Goal: Transaction & Acquisition: Purchase product/service

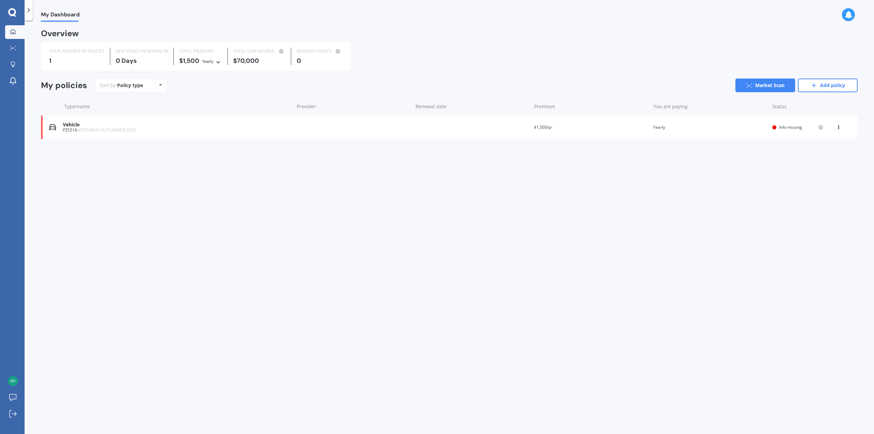
click at [173, 127] on div "Vehicle" at bounding box center [176, 125] width 227 height 6
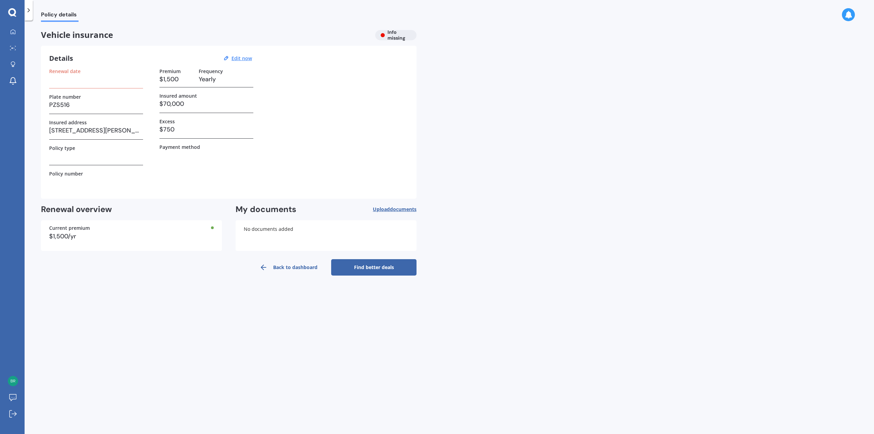
click at [381, 267] on link "Find better deals" at bounding box center [373, 267] width 85 height 16
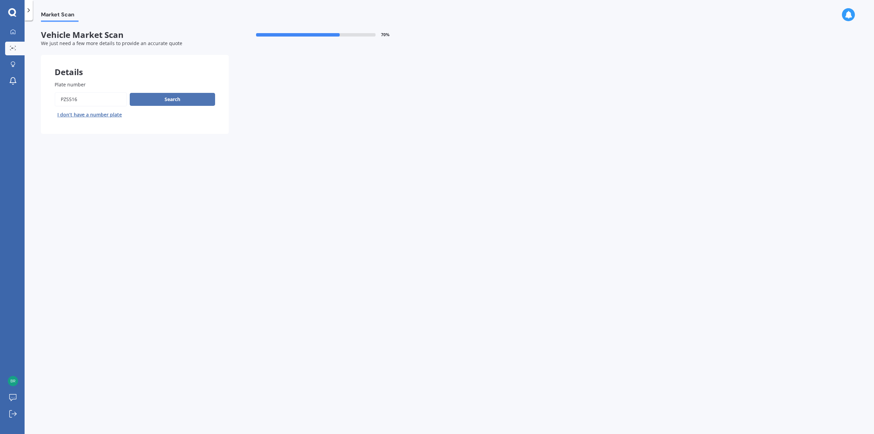
click at [170, 101] on button "Search" at bounding box center [172, 99] width 85 height 13
select select "MITSUBISHI"
select select "OUTLANDER"
select select "27"
select select "11"
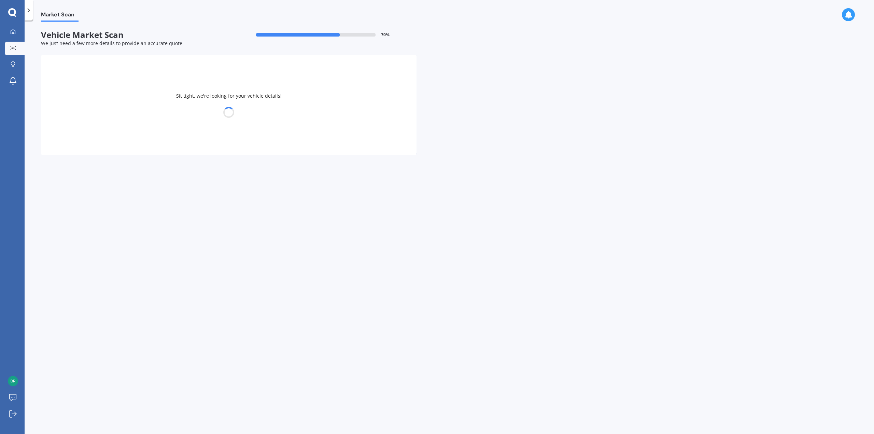
select select "1981"
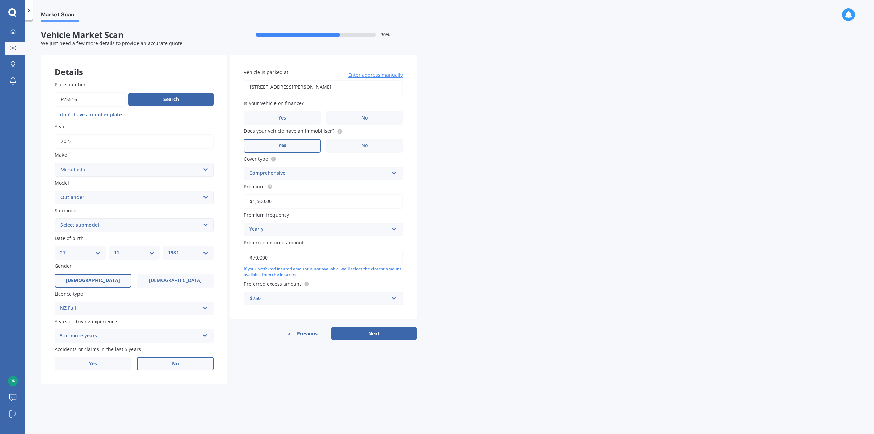
click at [187, 365] on label "No" at bounding box center [175, 364] width 77 height 14
click at [0, 0] on input "No" at bounding box center [0, 0] width 0 height 0
click at [375, 120] on label "No" at bounding box center [364, 118] width 77 height 14
click at [0, 0] on input "No" at bounding box center [0, 0] width 0 height 0
click at [502, 243] on div "Market Scan Vehicle Market Scan 70 % We just need a few more details to provide…" at bounding box center [449, 228] width 849 height 413
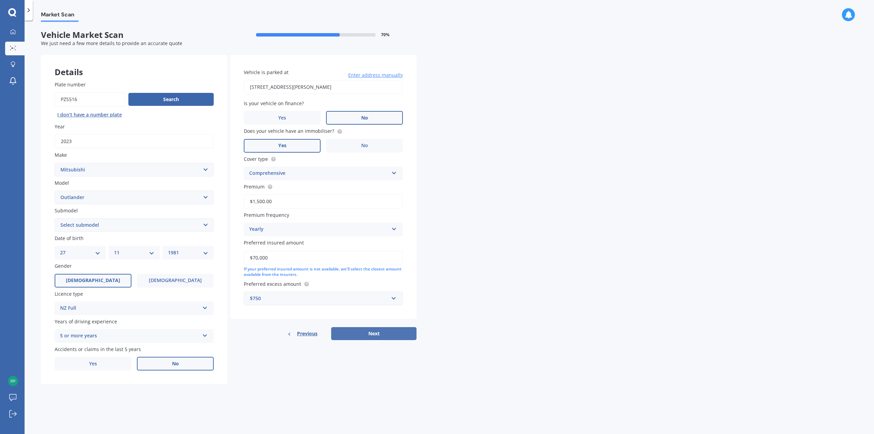
click at [396, 333] on button "Next" at bounding box center [373, 333] width 85 height 13
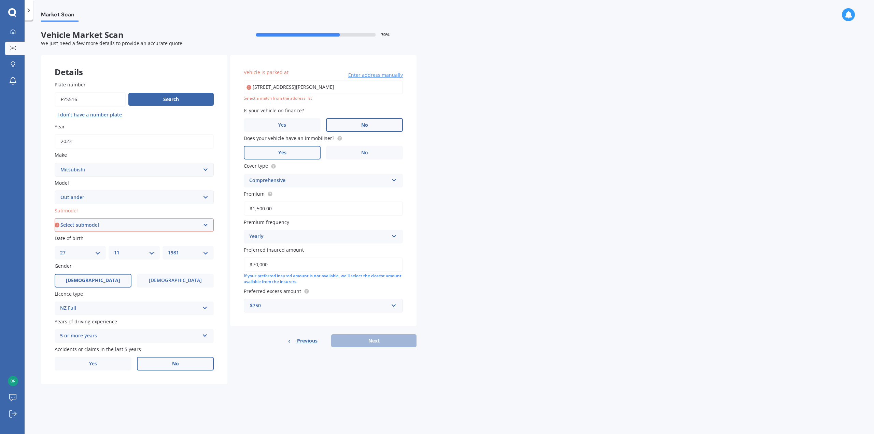
drag, startPoint x: 324, startPoint y: 89, endPoint x: 341, endPoint y: 87, distance: 16.5
click at [325, 89] on input "[STREET_ADDRESS][PERSON_NAME]" at bounding box center [323, 87] width 159 height 14
type input "[STREET_ADDRESS][PERSON_NAME]"
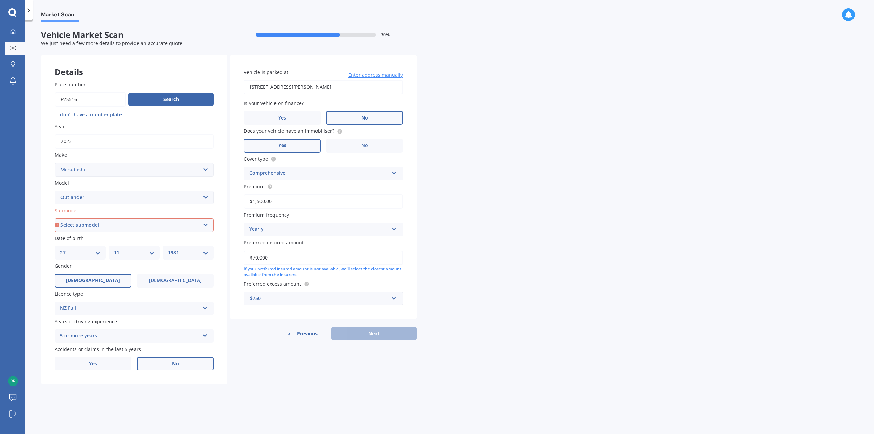
click at [129, 224] on select "Select submodel (All other) 2.4 Litre Station Wagon 3.0 Litre AWD 3.0 VRX Auto …" at bounding box center [134, 225] width 159 height 14
select select "PHEV VRX 4WD HYBRID"
click at [55, 218] on select "Select submodel (All other) 2.4 Litre Station Wagon 3.0 Litre AWD 3.0 VRX Auto …" at bounding box center [134, 225] width 159 height 14
click at [383, 332] on button "Next" at bounding box center [373, 333] width 85 height 13
select select "27"
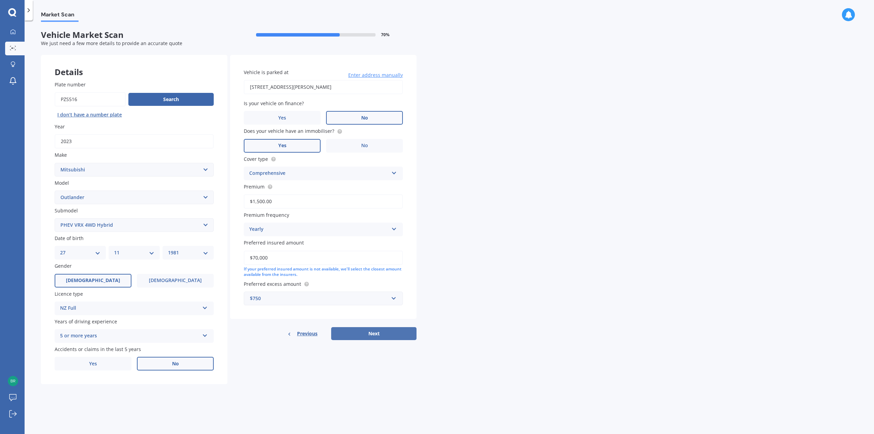
select select "11"
select select "1981"
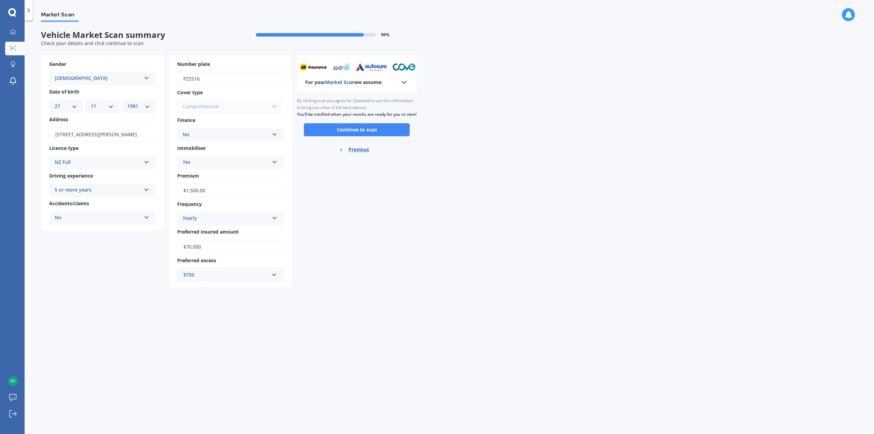
click at [124, 188] on div "5 or more years" at bounding box center [98, 190] width 86 height 8
click at [366, 136] on button "Continue to scan" at bounding box center [357, 129] width 106 height 13
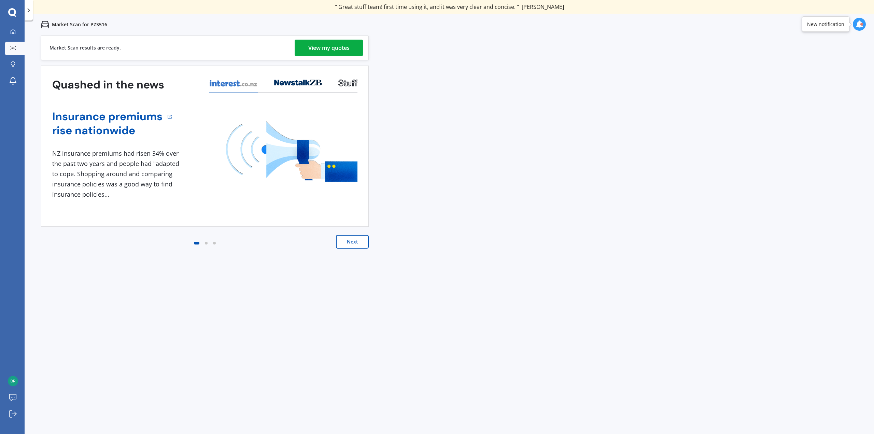
click at [326, 47] on div "View my quotes" at bounding box center [328, 48] width 41 height 16
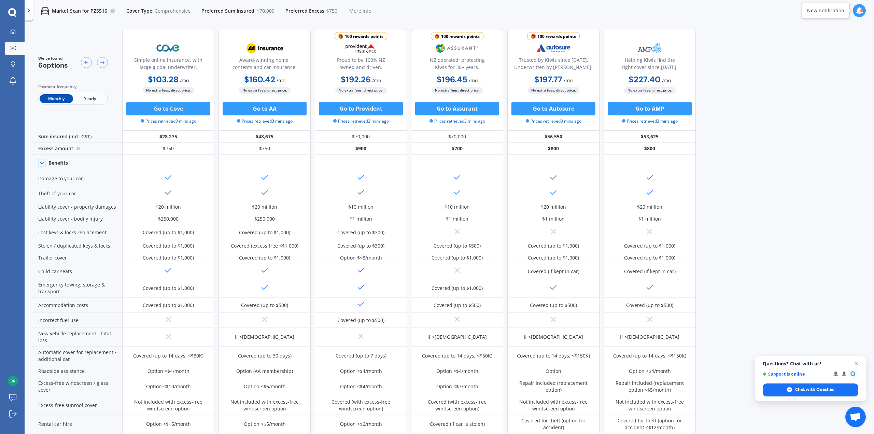
click at [88, 98] on span "Yearly" at bounding box center [89, 98] width 33 height 9
